Goal: Transaction & Acquisition: Download file/media

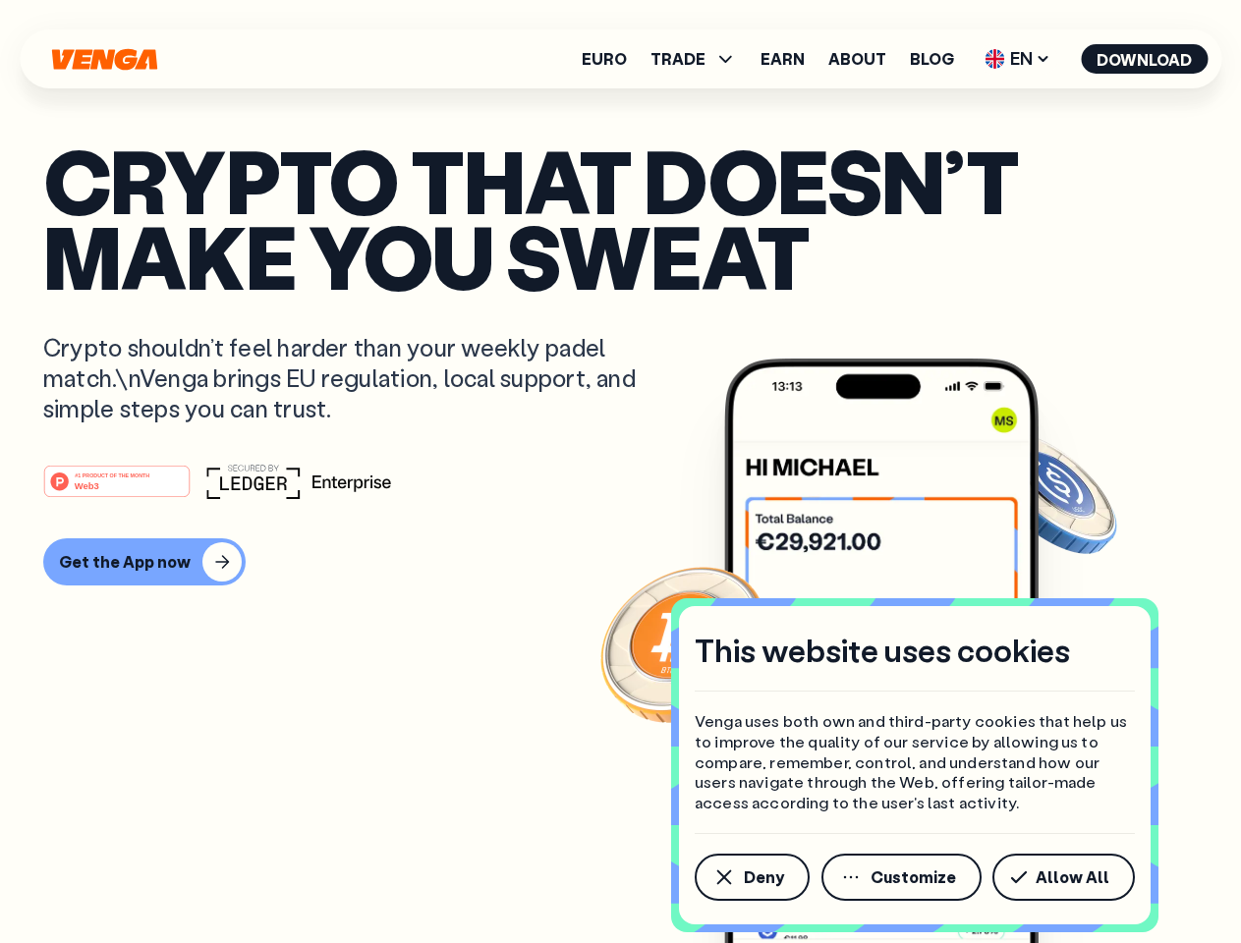
click at [620, 472] on div "#1 PRODUCT OF THE MONTH Web3" at bounding box center [620, 481] width 1155 height 35
click at [751, 878] on span "Deny" at bounding box center [764, 878] width 40 height 16
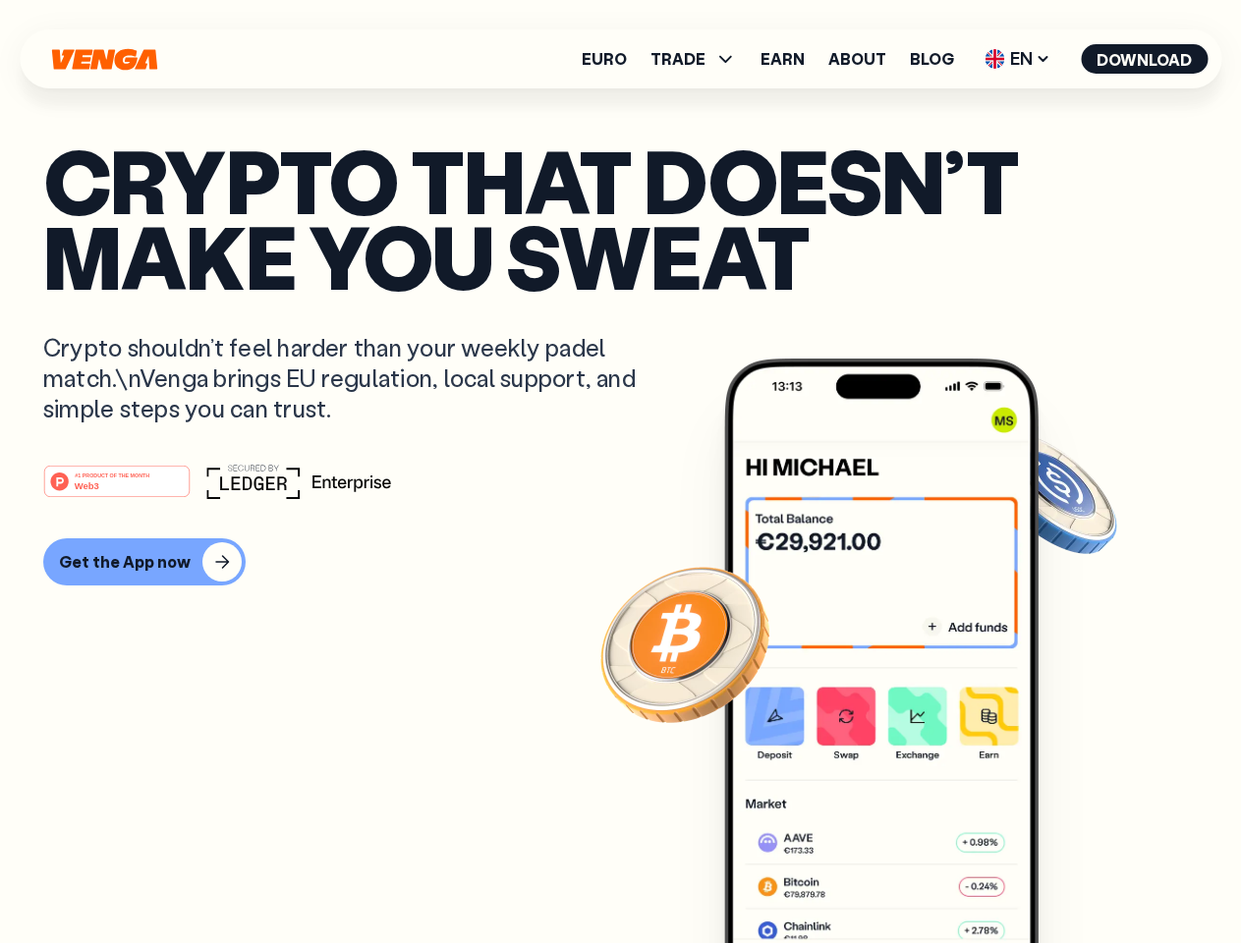
click at [903, 878] on img at bounding box center [881, 688] width 314 height 658
click at [1067, 878] on article "Crypto that doesn’t make you sweat Crypto shouldn’t feel harder than your weekl…" at bounding box center [620, 510] width 1155 height 737
click at [700, 59] on span "TRADE" at bounding box center [678, 59] width 55 height 16
click at [1018, 59] on span "EN" at bounding box center [1018, 58] width 80 height 31
click at [1145, 59] on button "Download" at bounding box center [1144, 58] width 127 height 29
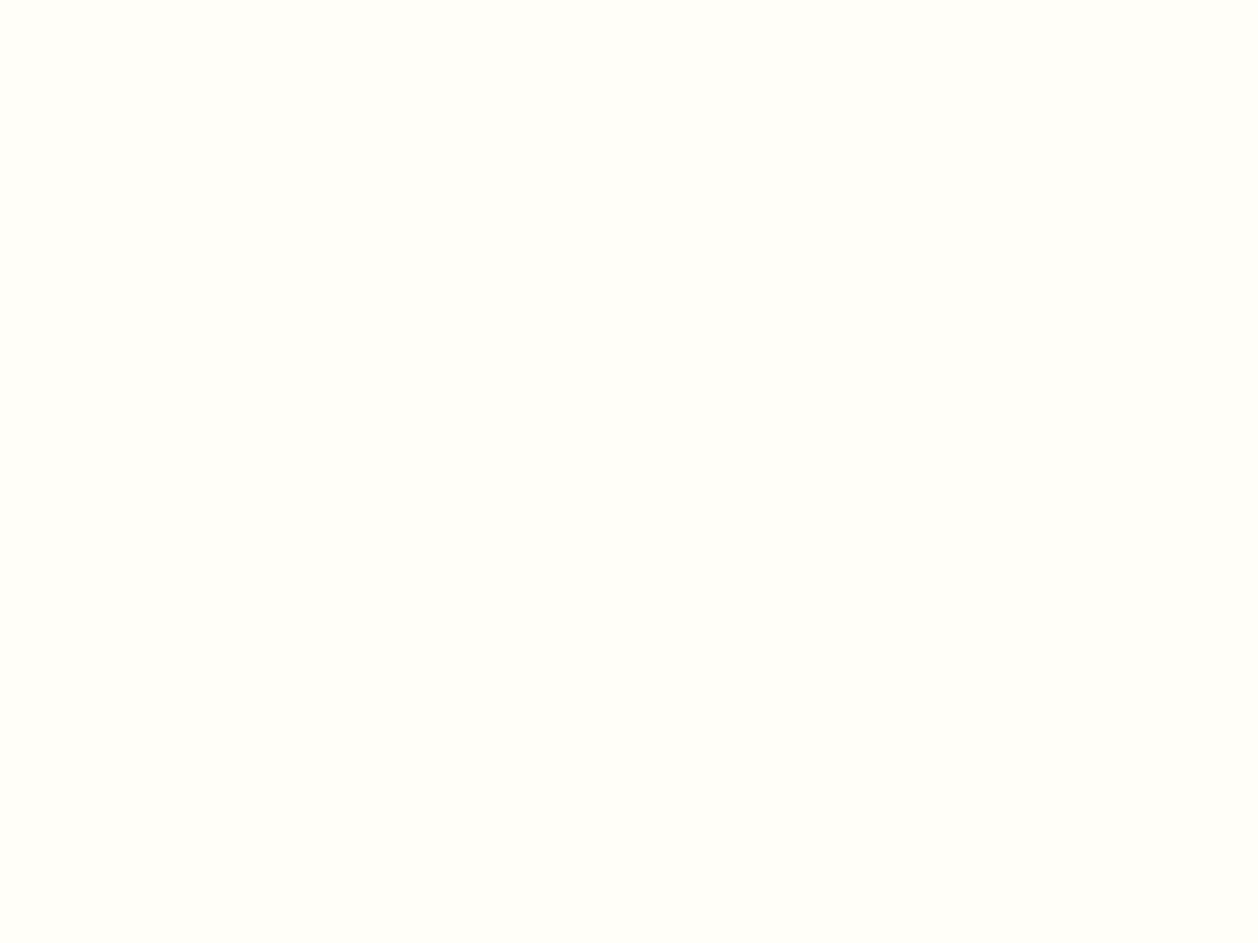
click at [620, 0] on html "This website uses cookies Venga uses both own and third-party cookies that help…" at bounding box center [629, 0] width 1258 height 0
click at [142, 0] on html "This website uses cookies Venga uses both own and third-party cookies that help…" at bounding box center [629, 0] width 1258 height 0
click at [120, 0] on html "This website uses cookies Venga uses both own and third-party cookies that help…" at bounding box center [629, 0] width 1258 height 0
